Goal: Task Accomplishment & Management: Manage account settings

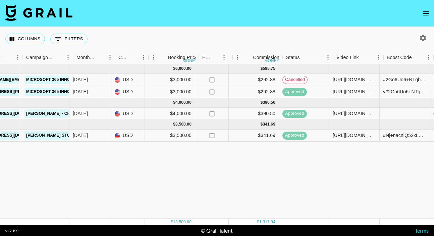
scroll to position [0, 299]
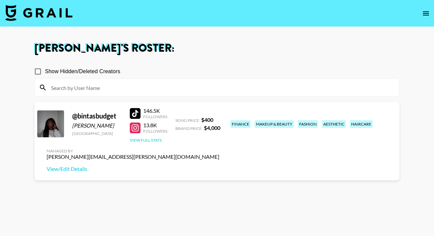
click at [150, 138] on button "View Full Stats" at bounding box center [146, 140] width 32 height 5
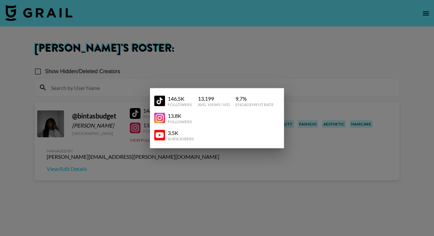
click at [245, 65] on div at bounding box center [217, 118] width 434 height 236
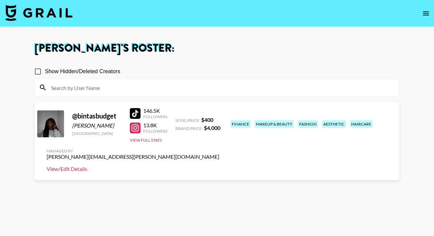
click at [219, 165] on link "View/Edit Details" at bounding box center [133, 168] width 173 height 7
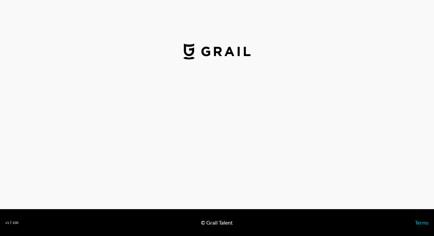
select select "USD"
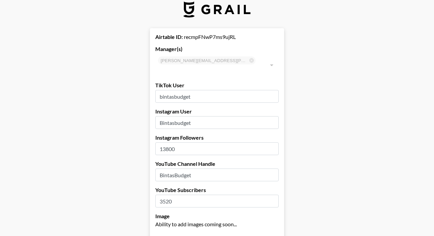
scroll to position [37, 0]
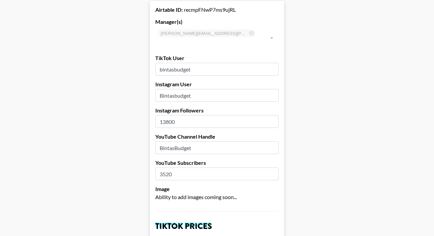
drag, startPoint x: 177, startPoint y: 112, endPoint x: 154, endPoint y: 113, distance: 23.8
type input "22000"
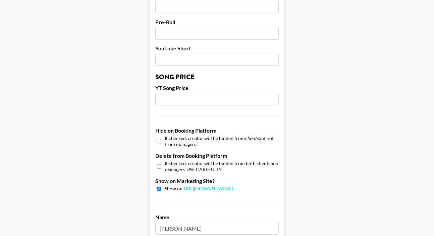
scroll to position [674, 0]
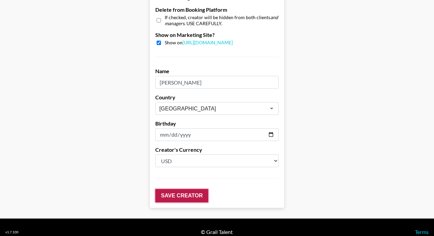
click at [188, 189] on input "Save Creator" at bounding box center [181, 195] width 53 height 13
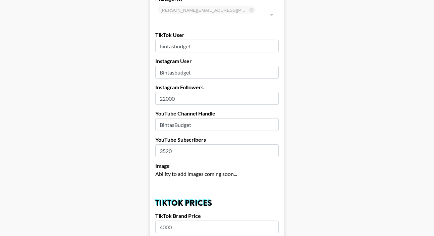
scroll to position [0, 0]
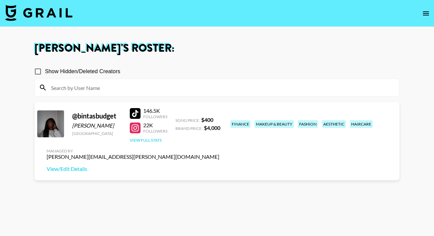
click at [150, 138] on button "View Full Stats" at bounding box center [146, 140] width 32 height 5
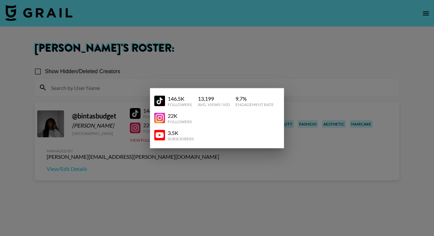
click at [218, 61] on div at bounding box center [217, 118] width 434 height 236
